Goal: Information Seeking & Learning: Learn about a topic

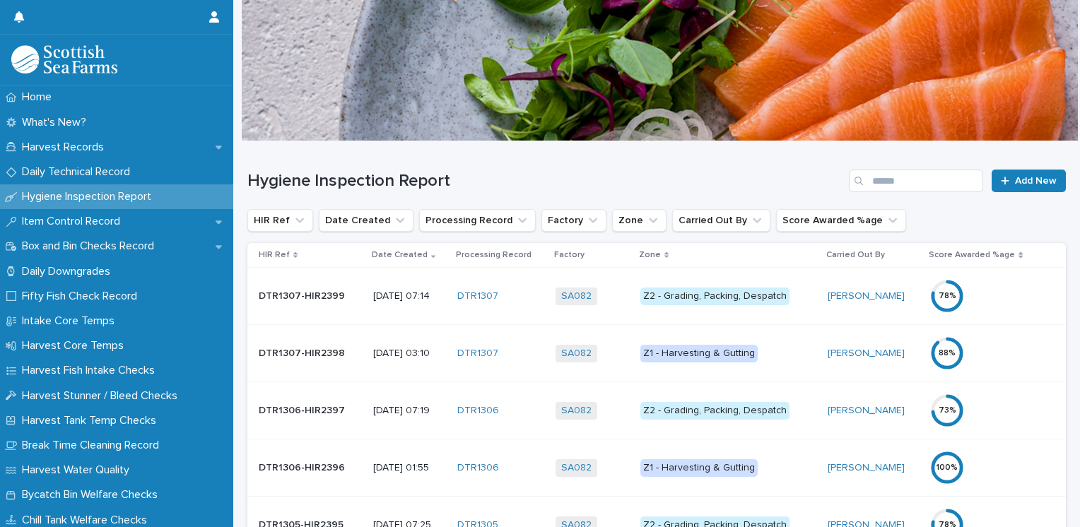
click at [686, 348] on div "Z1 - Harvesting & Gutting" at bounding box center [698, 354] width 117 height 18
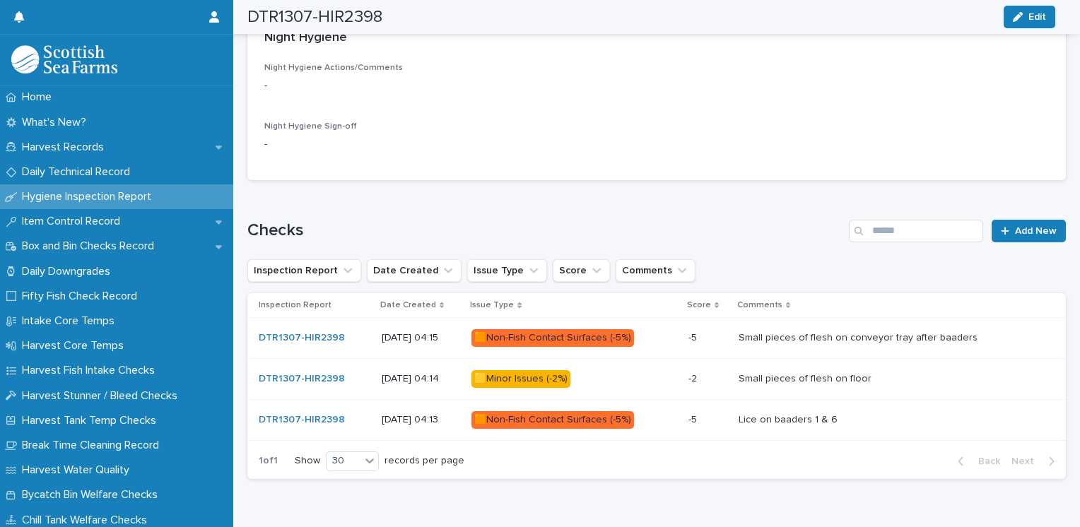
scroll to position [653, 0]
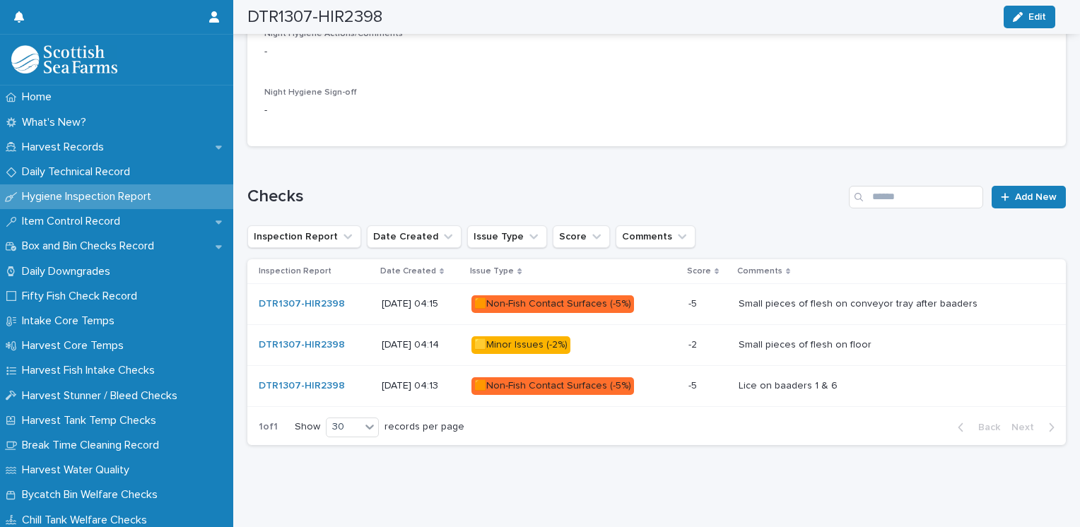
click at [606, 377] on div "🟧Non-Fish Contact Surfaces (-5%)" at bounding box center [552, 386] width 163 height 18
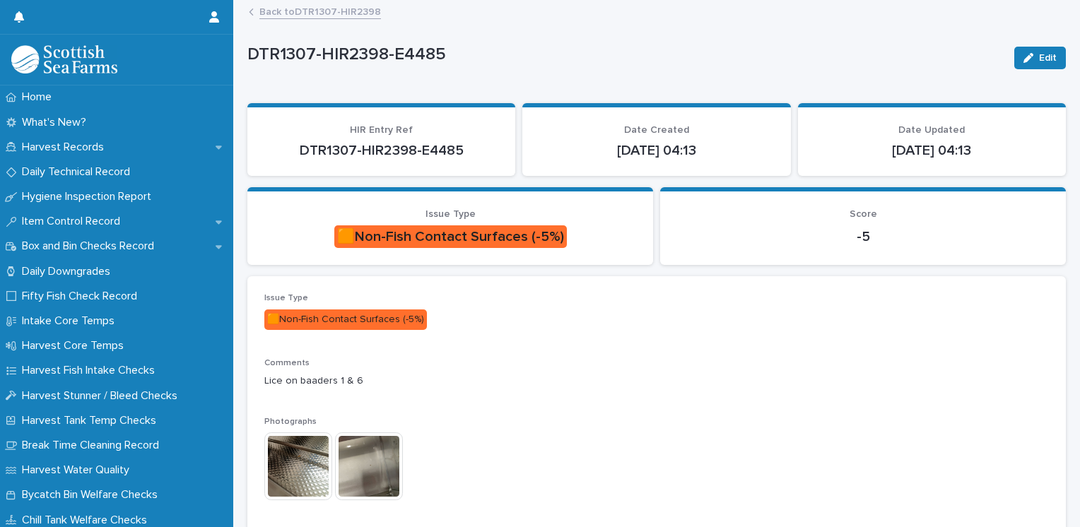
click at [304, 457] on img at bounding box center [298, 467] width 68 height 68
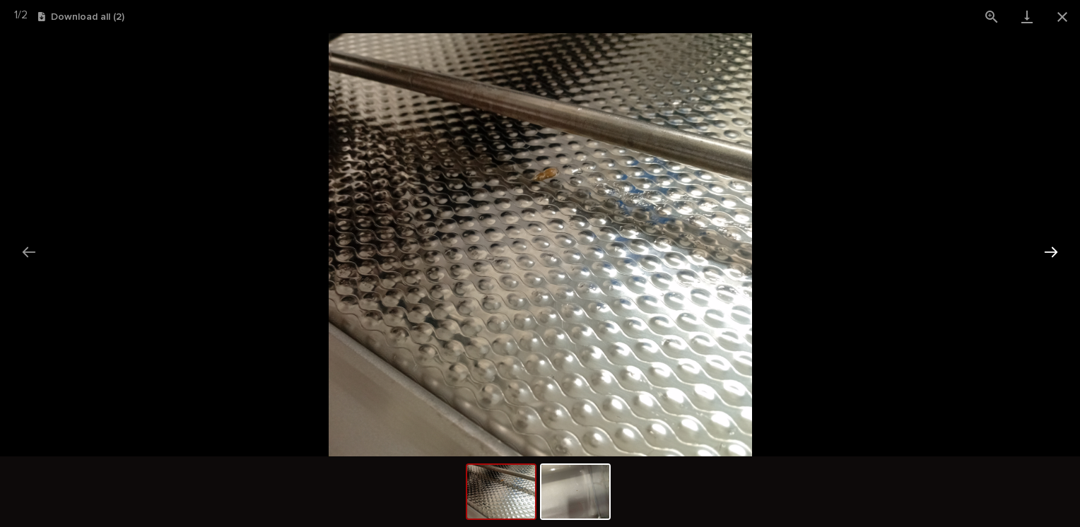
click at [1055, 250] on button "Next slide" at bounding box center [1051, 252] width 30 height 28
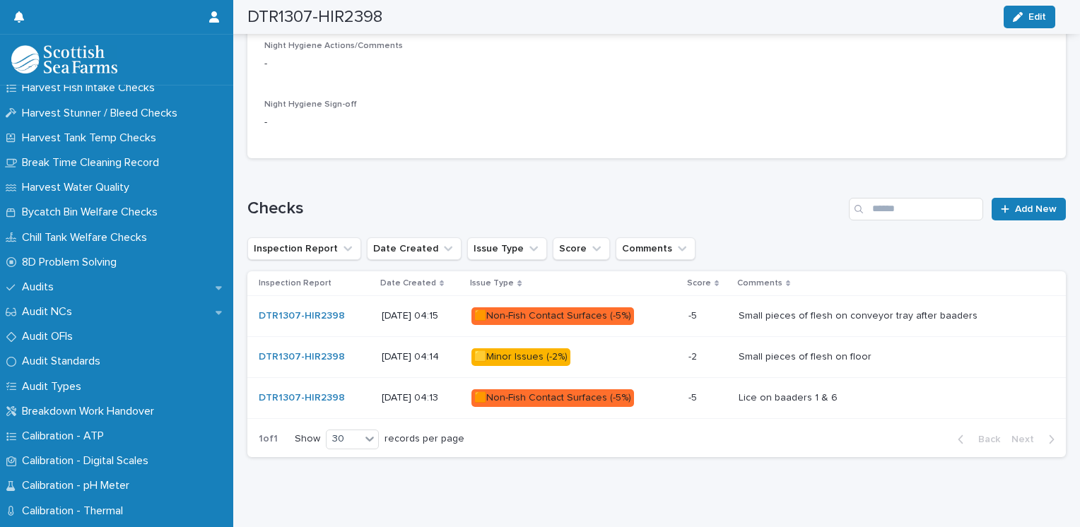
scroll to position [636, 0]
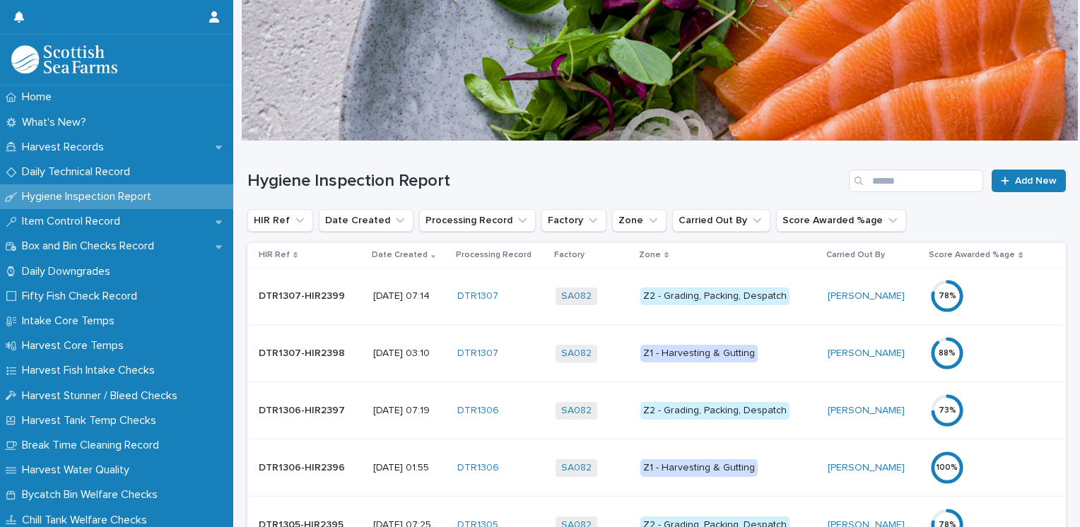
click at [746, 291] on div "Z2 - Grading, Packing, Despatch" at bounding box center [714, 297] width 149 height 18
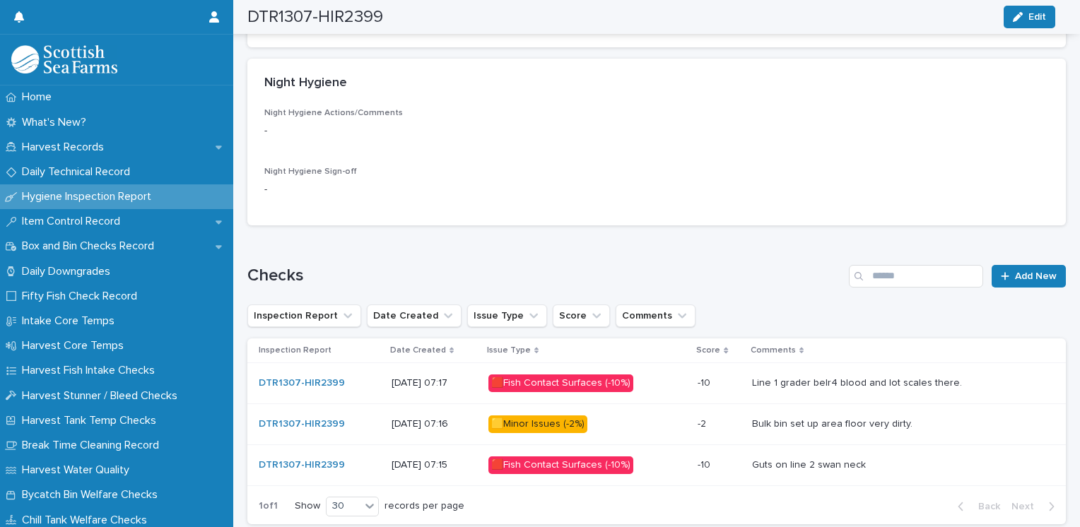
scroll to position [653, 0]
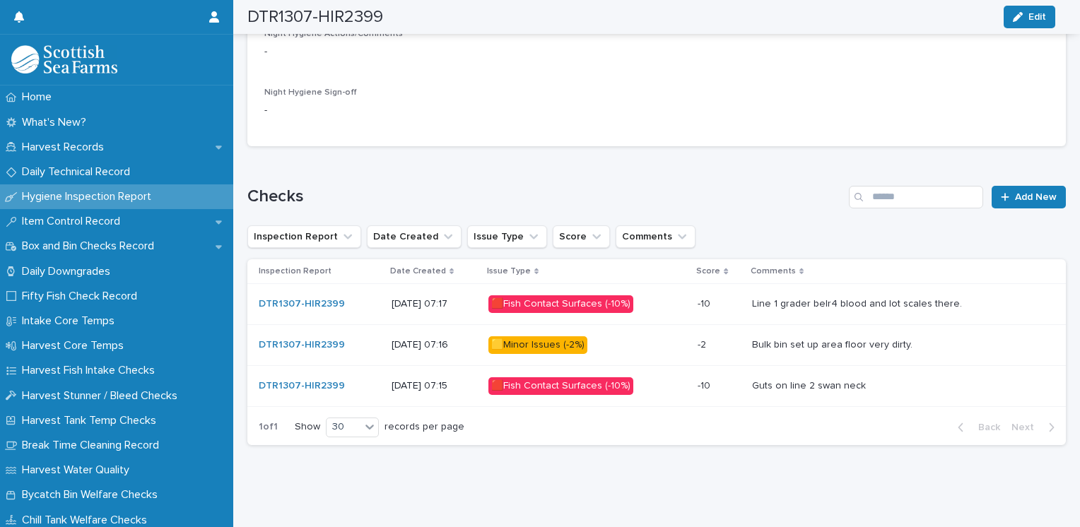
click at [560, 336] on div "🟨Minor Issues (-2%)" at bounding box center [537, 345] width 99 height 18
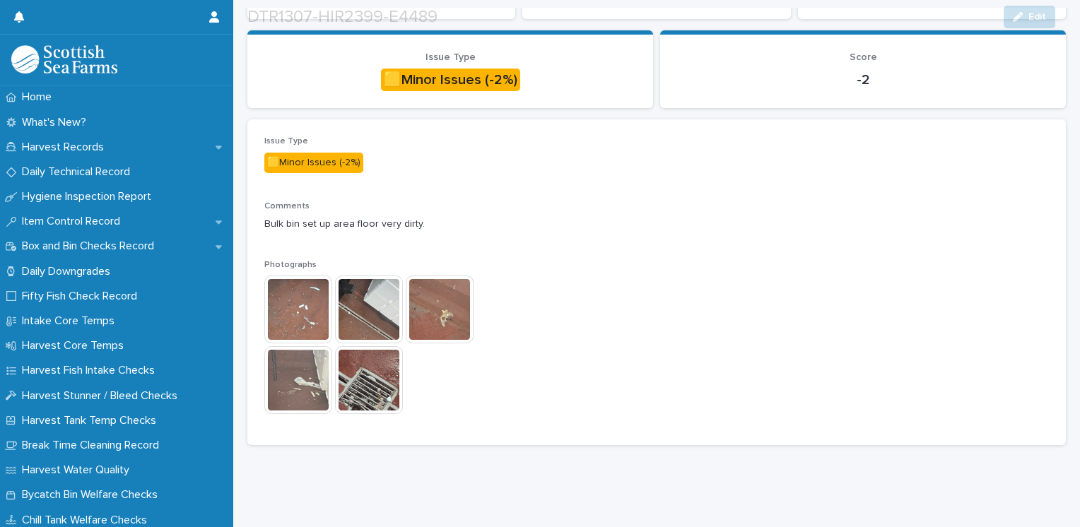
scroll to position [167, 0]
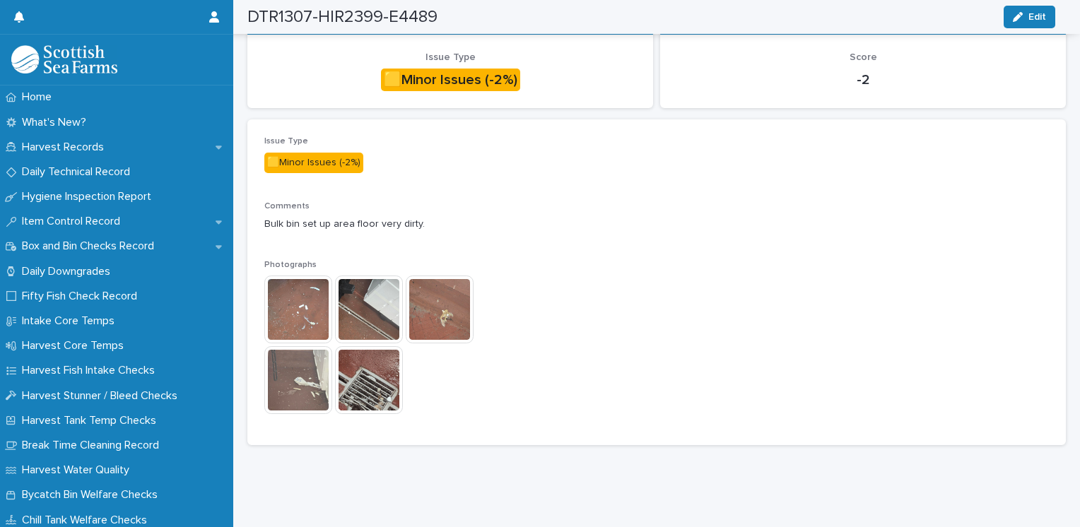
click at [317, 312] on img at bounding box center [298, 310] width 68 height 68
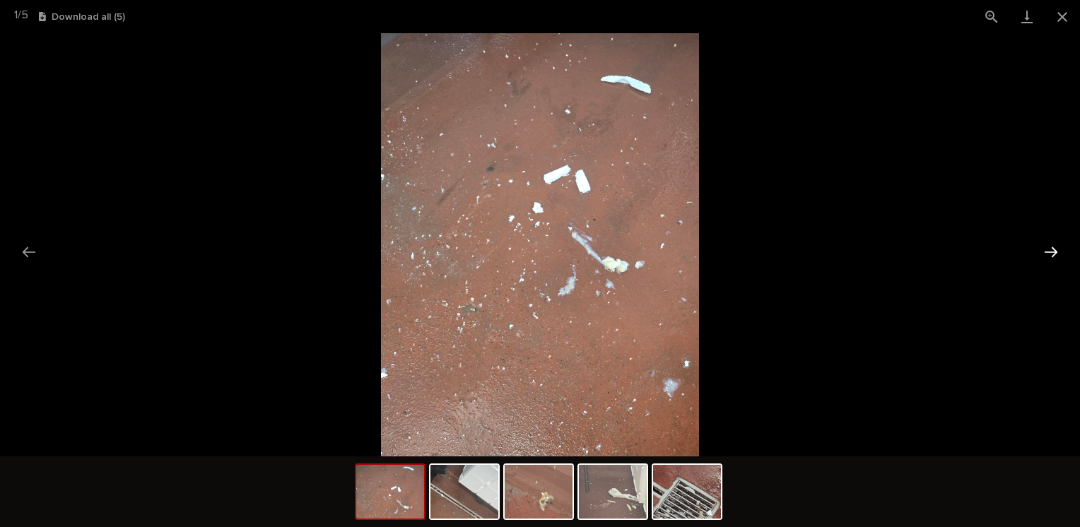
click at [1052, 253] on button "Next slide" at bounding box center [1051, 252] width 30 height 28
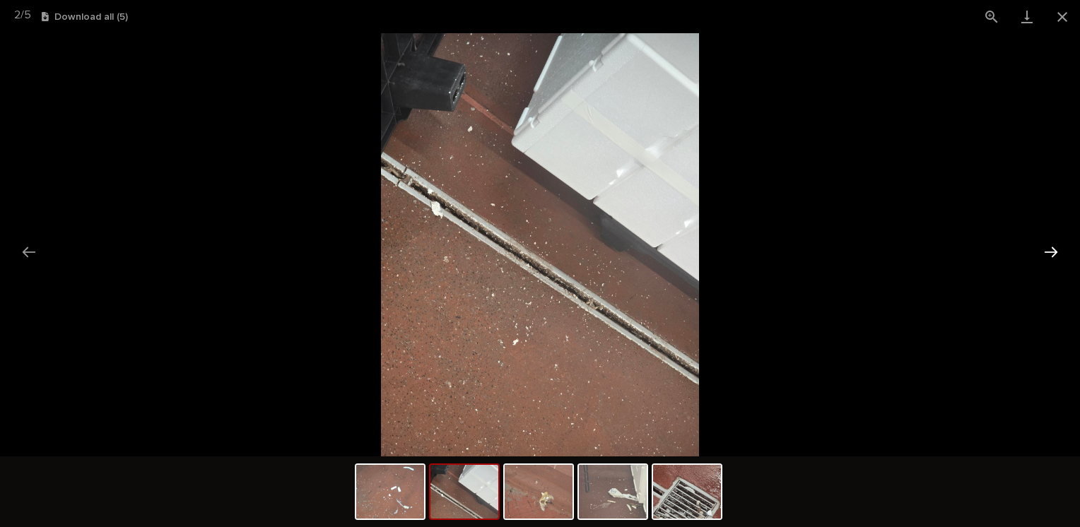
click at [1052, 253] on button "Next slide" at bounding box center [1051, 252] width 30 height 28
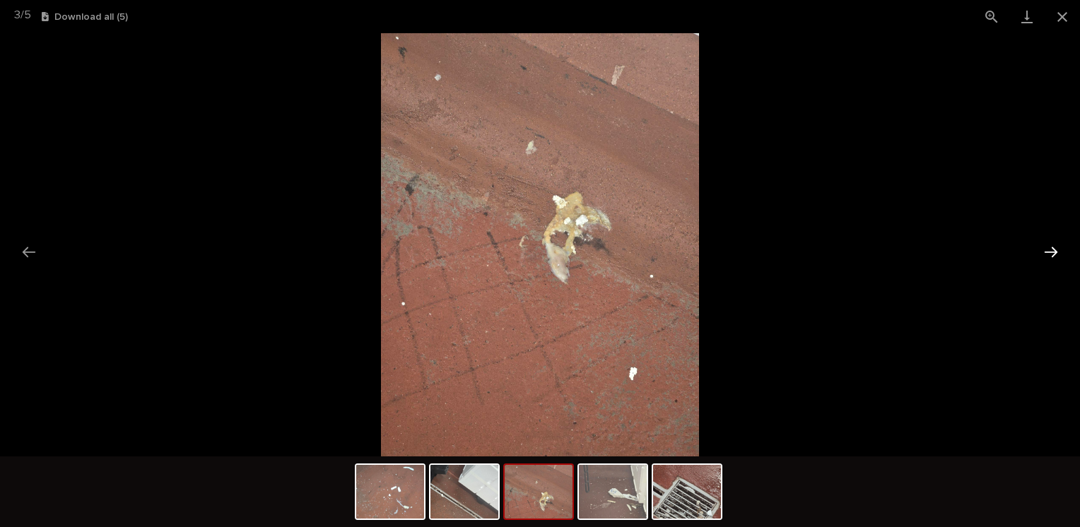
click at [1052, 253] on button "Next slide" at bounding box center [1051, 252] width 30 height 28
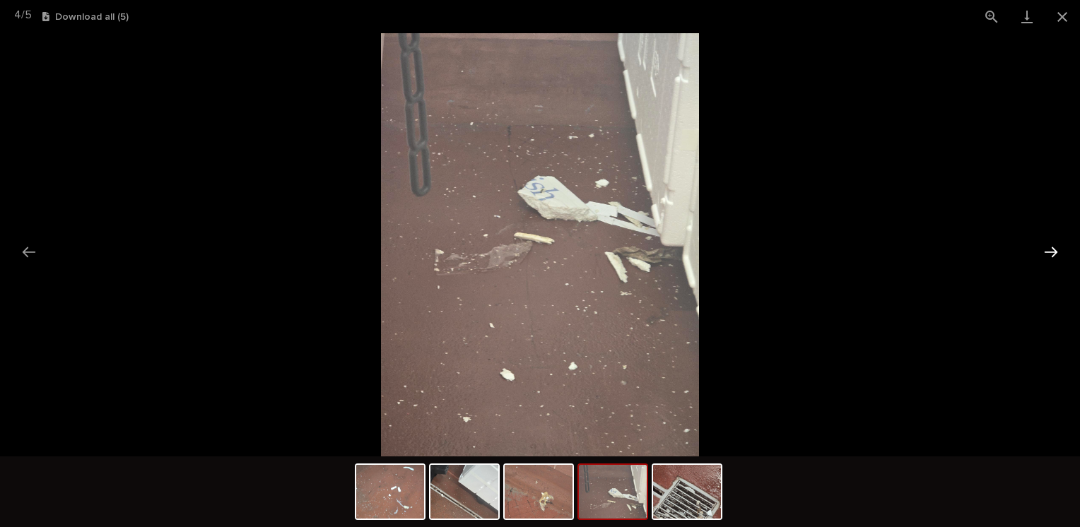
click at [1052, 253] on button "Next slide" at bounding box center [1051, 252] width 30 height 28
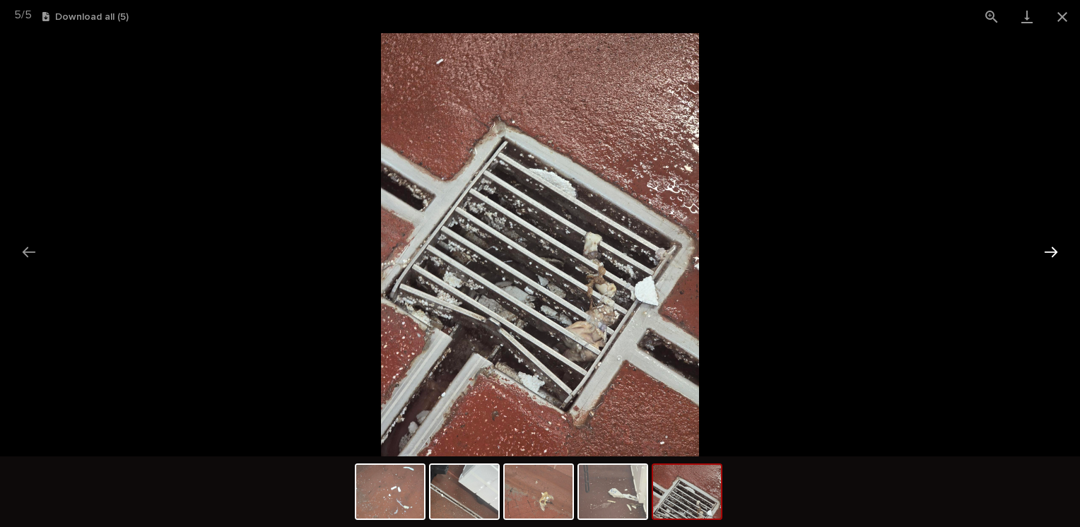
click at [1052, 253] on button "Next slide" at bounding box center [1051, 252] width 30 height 28
